Goal: Check status: Check status

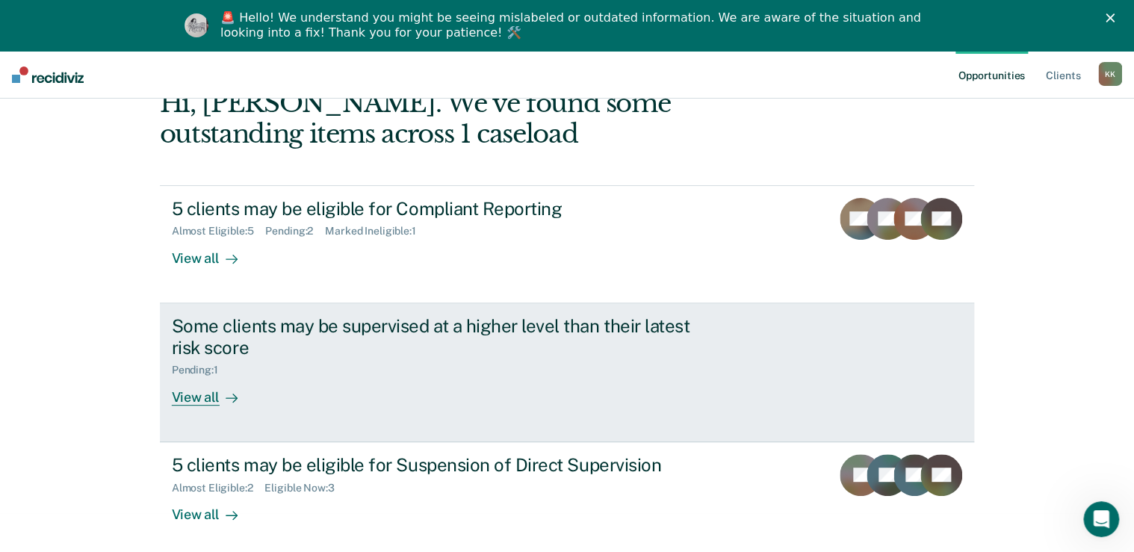
scroll to position [96, 0]
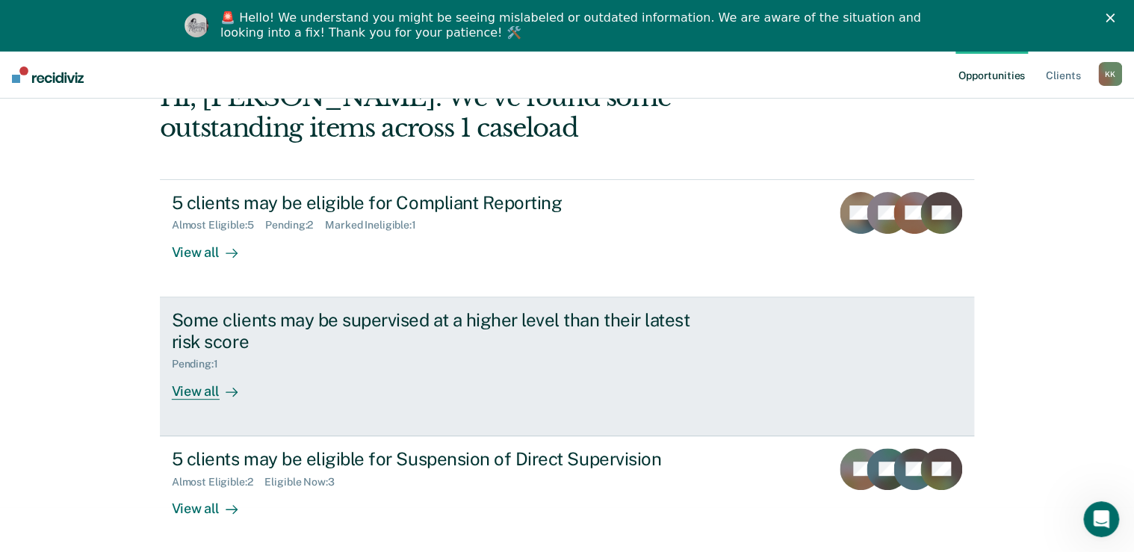
click at [199, 394] on div "View all" at bounding box center [214, 384] width 84 height 29
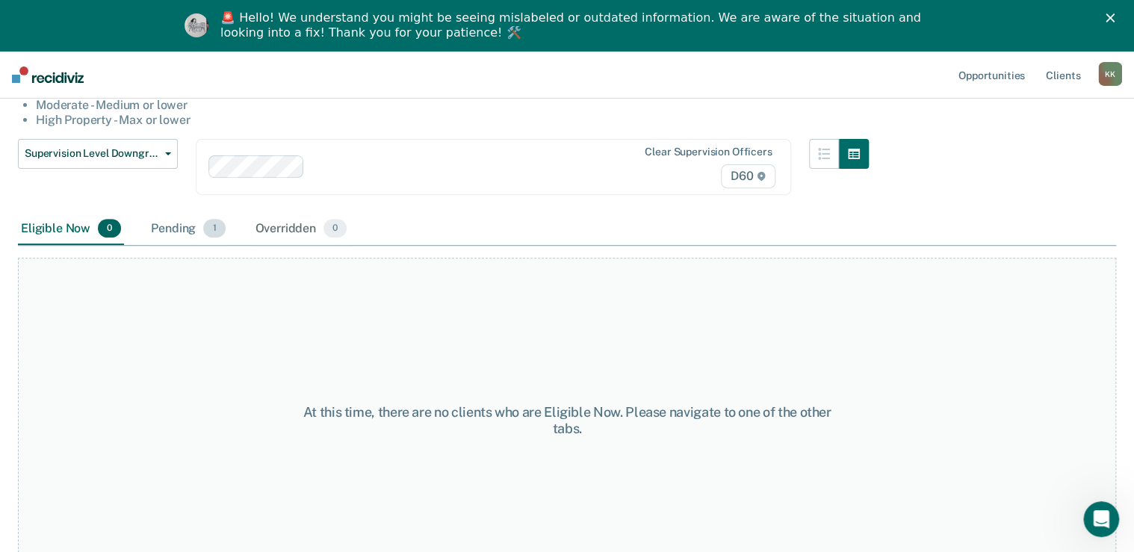
click at [189, 233] on div "Pending 1" at bounding box center [188, 229] width 80 height 33
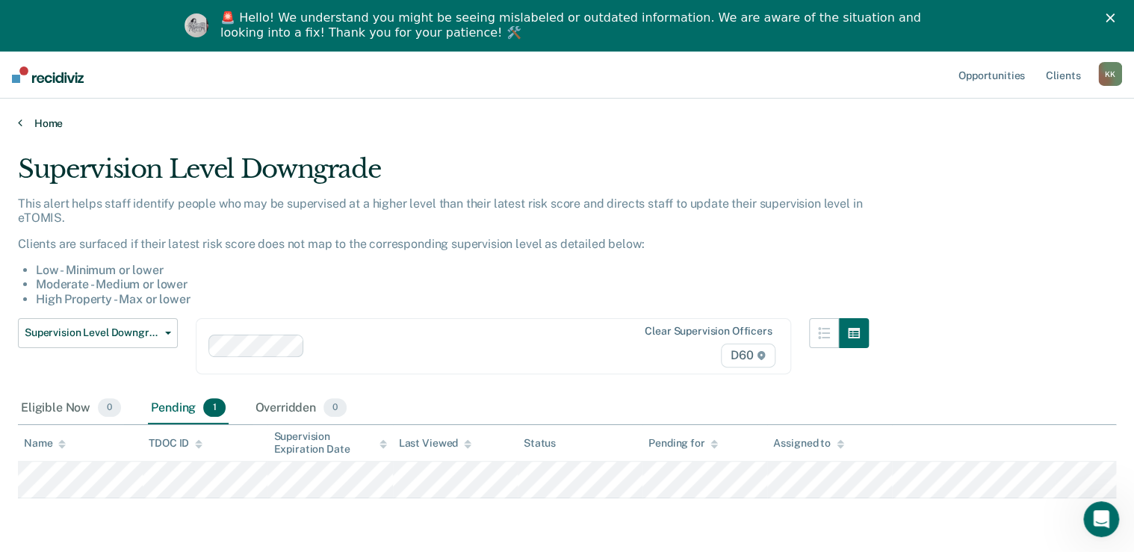
click at [24, 122] on link "Home" at bounding box center [567, 123] width 1098 height 13
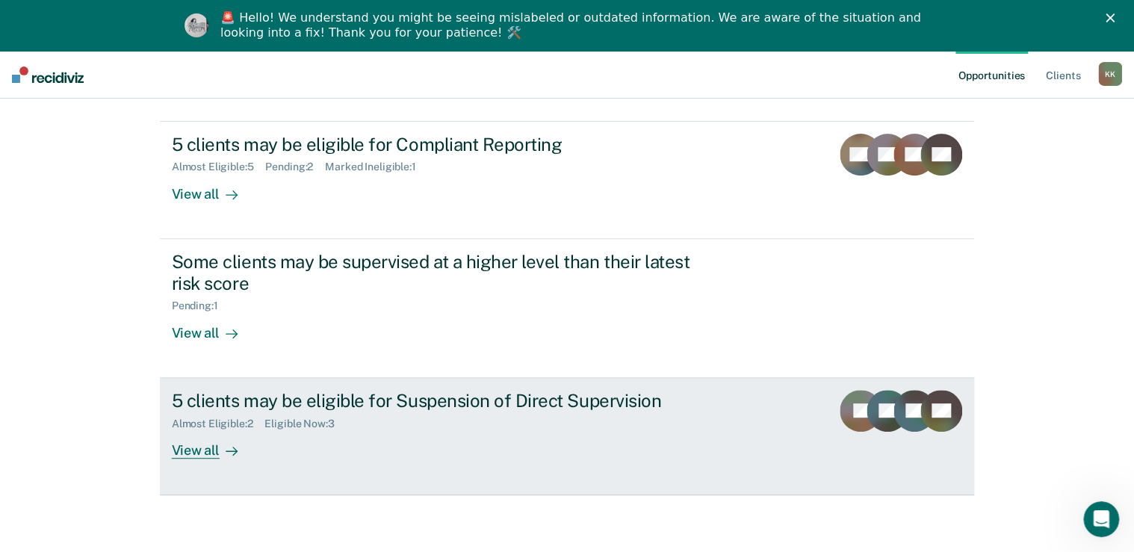
scroll to position [155, 0]
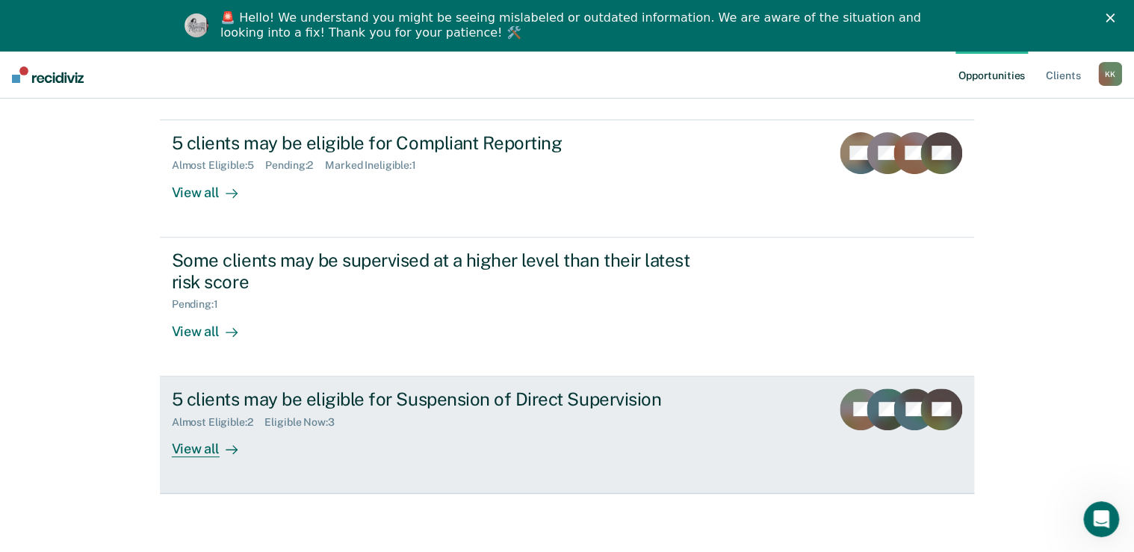
click at [197, 449] on div "View all" at bounding box center [214, 442] width 84 height 29
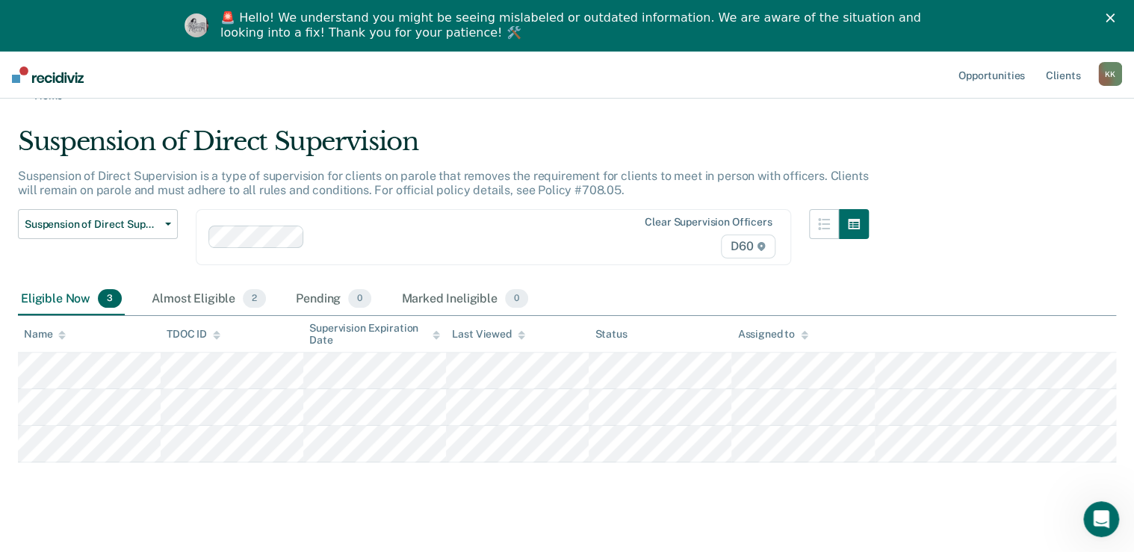
scroll to position [51, 0]
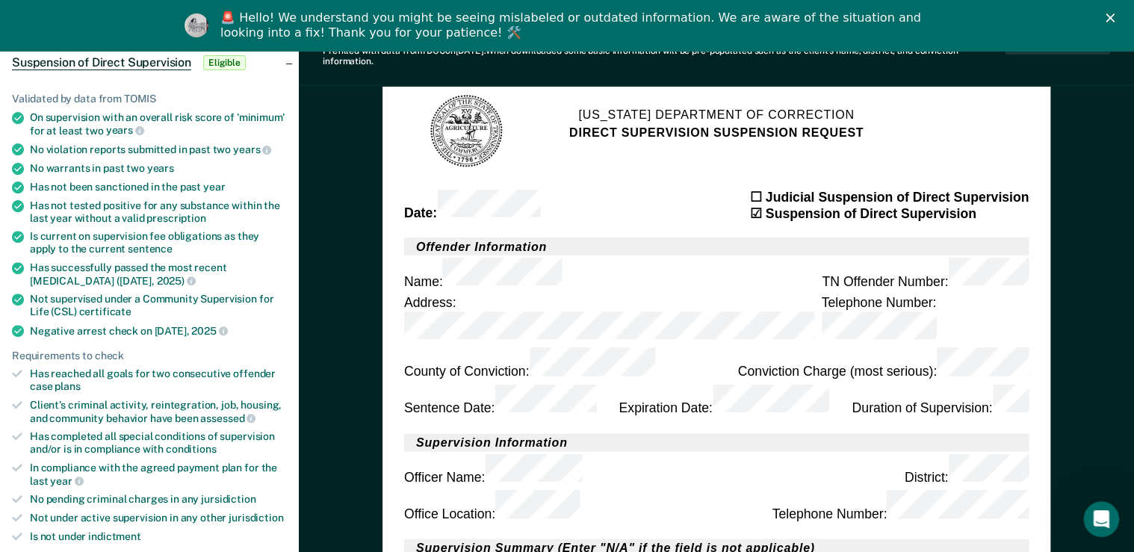
scroll to position [179, 0]
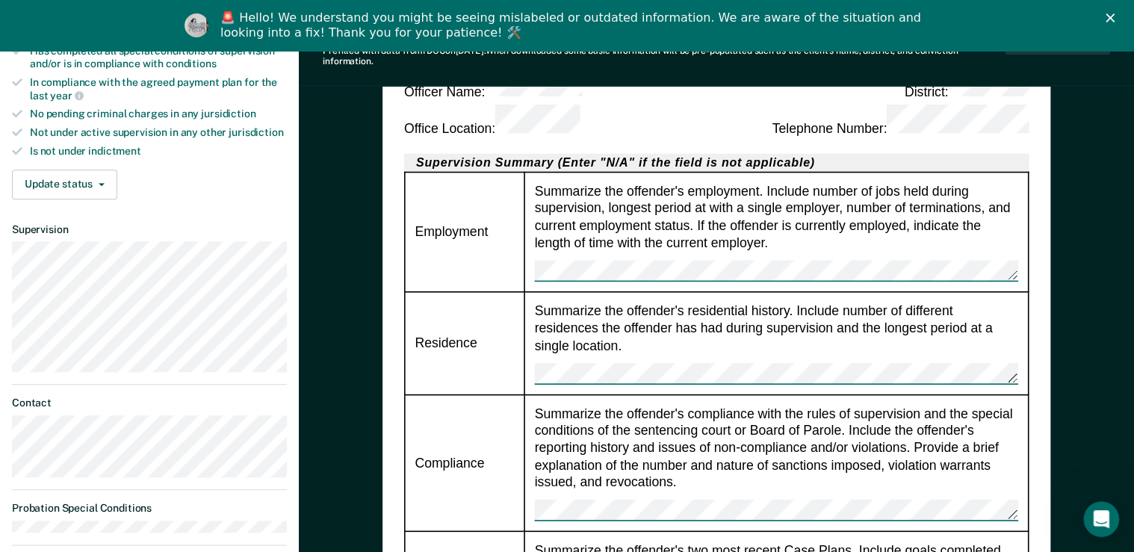
drag, startPoint x: 589, startPoint y: 320, endPoint x: 597, endPoint y: 329, distance: 12.2
click at [589, 404] on div "Summarize the offender's compliance with the rules of supervision and the speci…" at bounding box center [775, 462] width 483 height 117
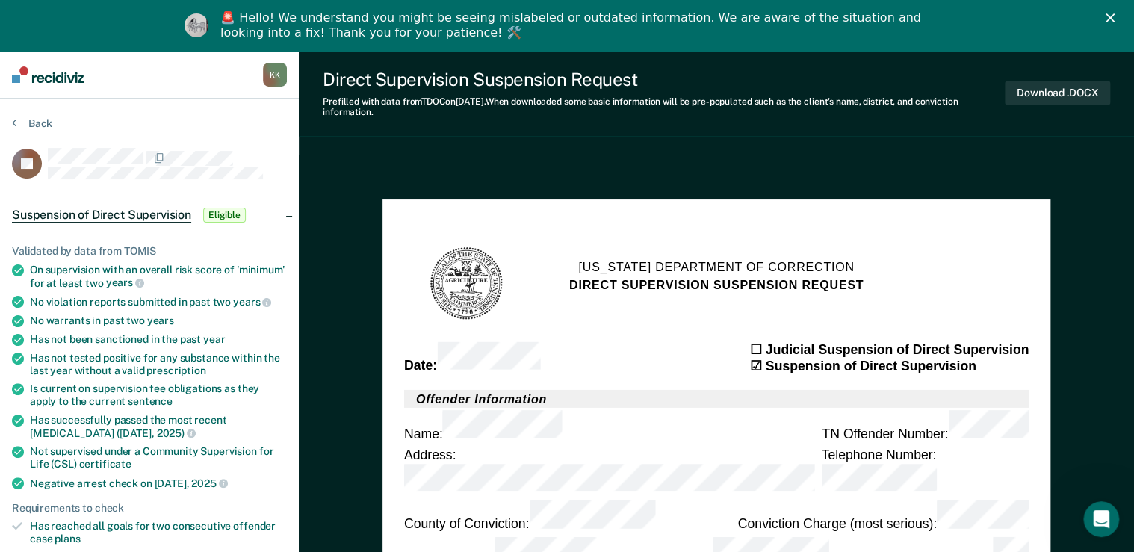
scroll to position [0, 0]
click at [1114, 16] on polygon "Close" at bounding box center [1109, 17] width 9 height 9
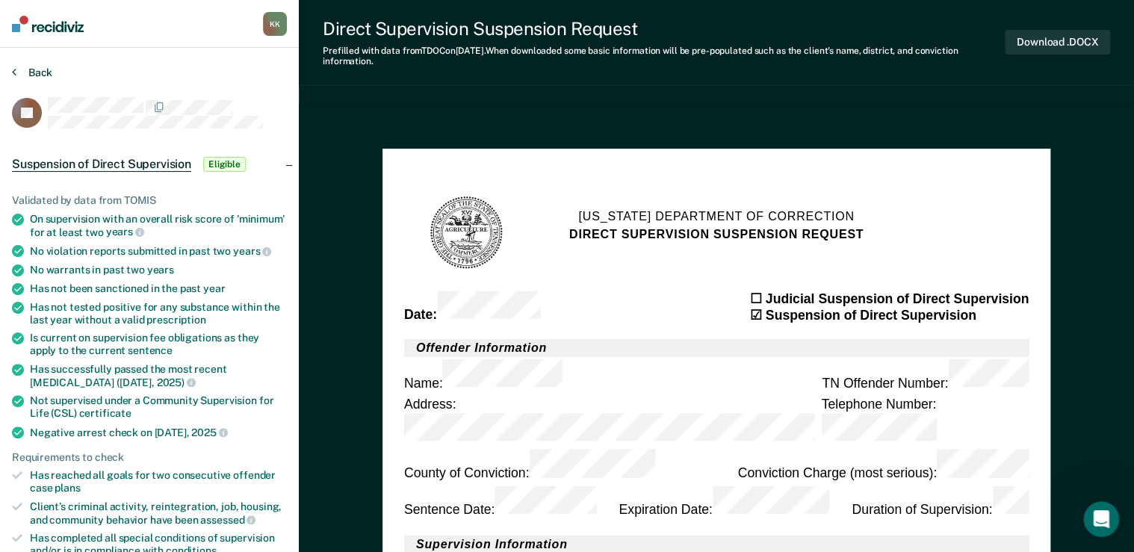
click at [34, 72] on button "Back" at bounding box center [32, 72] width 40 height 13
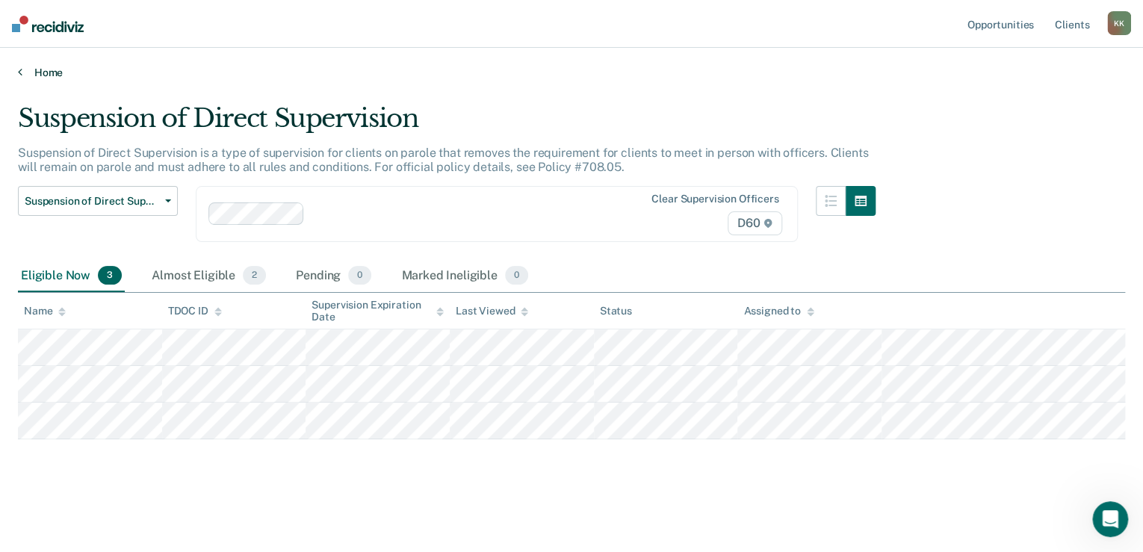
click at [21, 69] on icon at bounding box center [20, 72] width 4 height 12
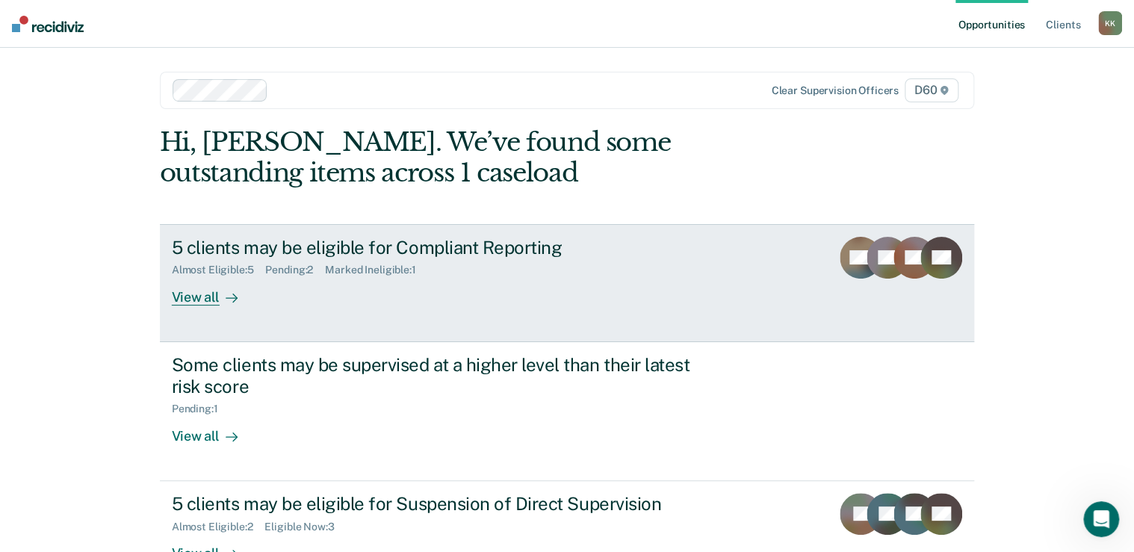
click at [197, 296] on div "View all" at bounding box center [214, 290] width 84 height 29
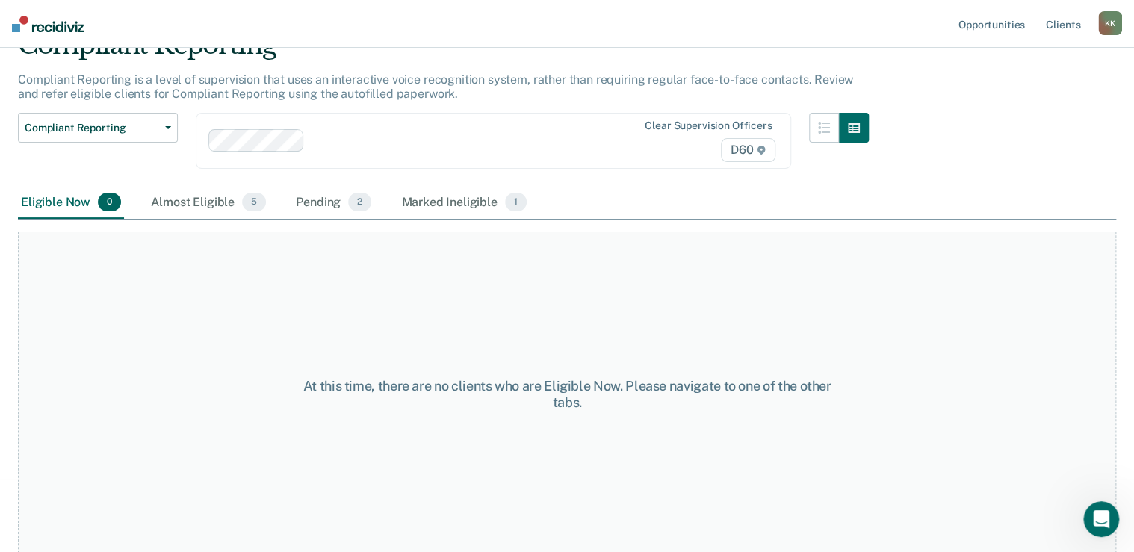
scroll to position [76, 0]
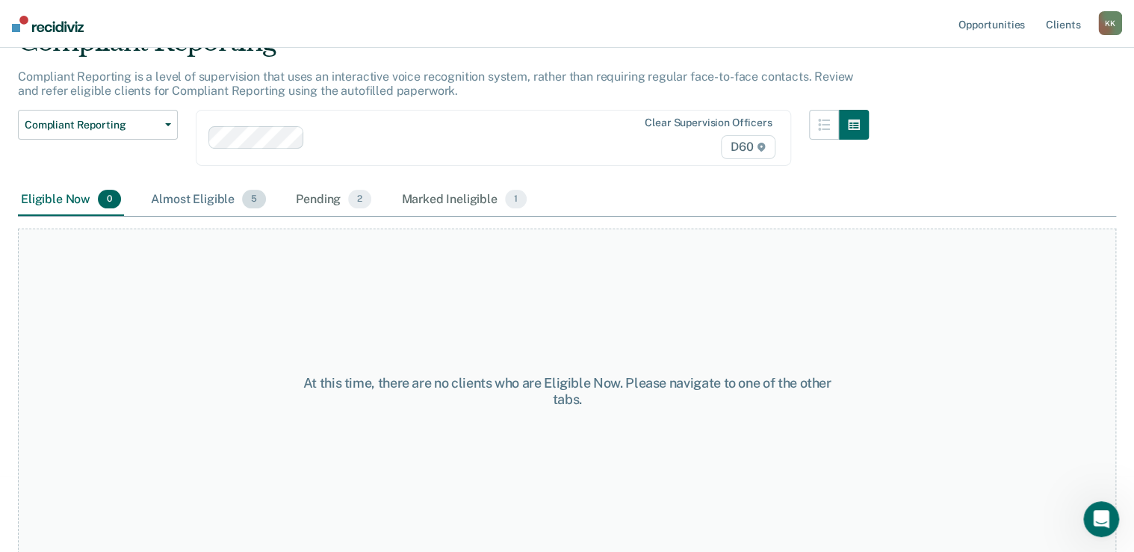
click at [161, 196] on div "Almost Eligible 5" at bounding box center [208, 200] width 121 height 33
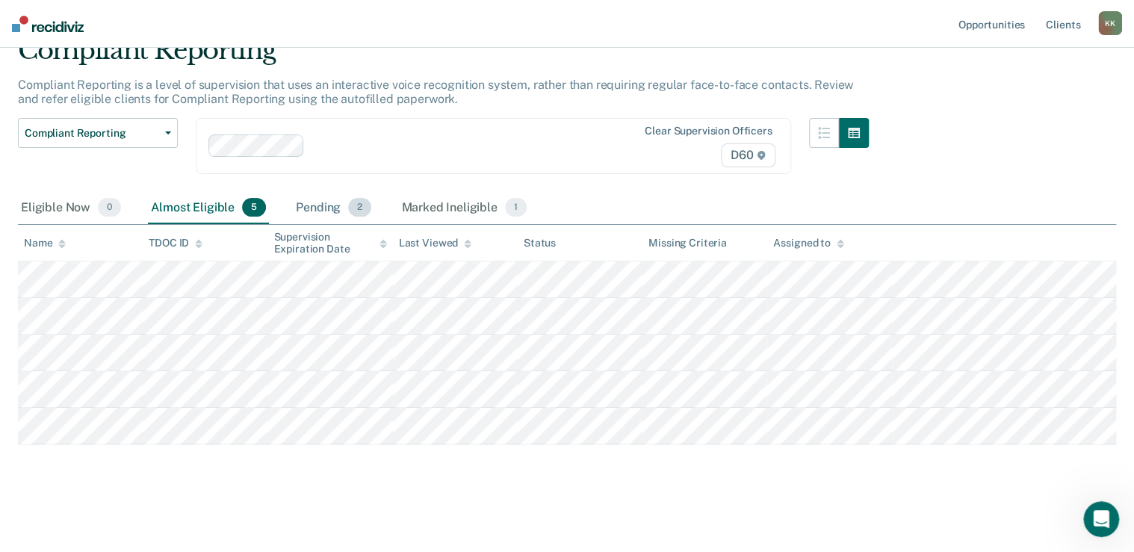
click at [303, 197] on div "Pending 2" at bounding box center [333, 208] width 81 height 33
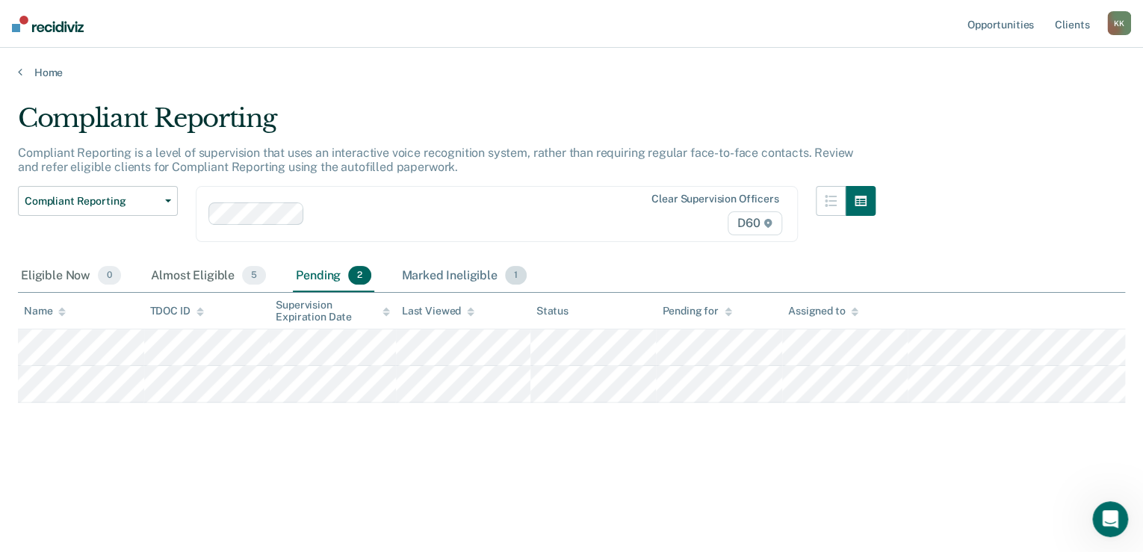
click at [415, 279] on div "Marked Ineligible 1" at bounding box center [463, 276] width 131 height 33
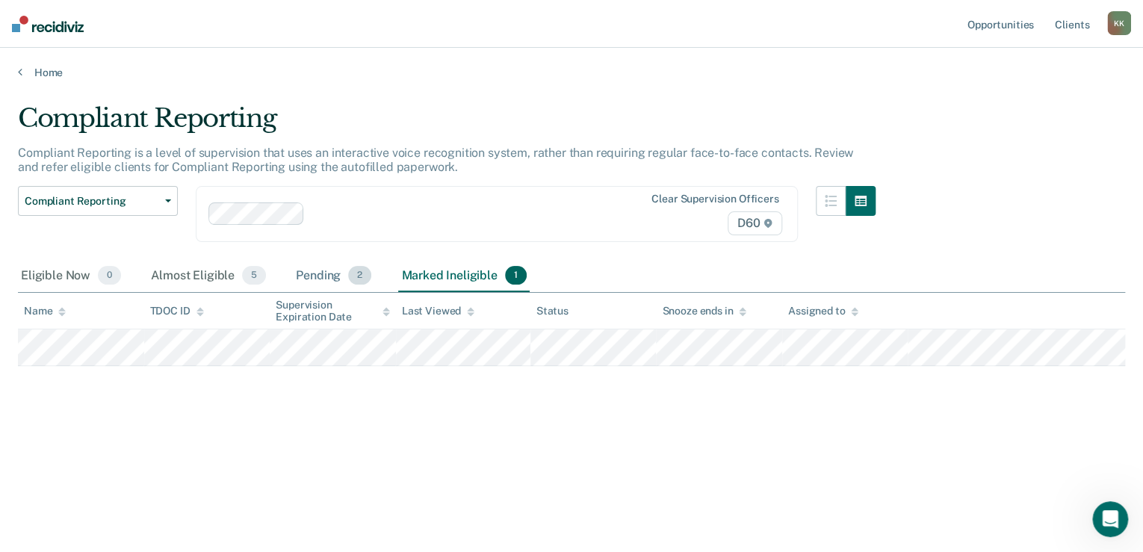
click at [324, 278] on div "Pending 2" at bounding box center [333, 276] width 81 height 33
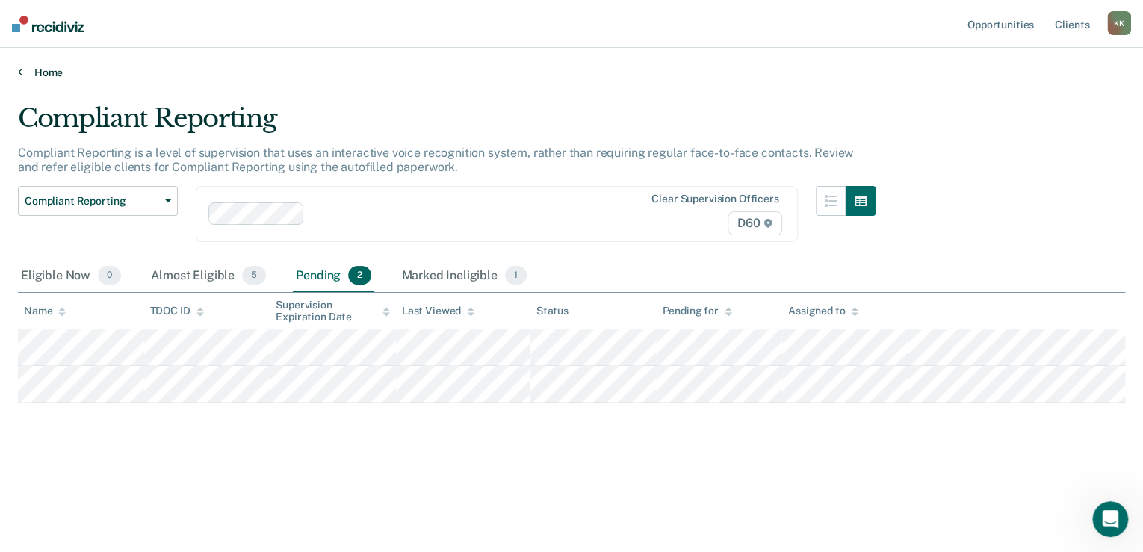
click at [19, 71] on icon at bounding box center [20, 72] width 4 height 12
